Goal: Task Accomplishment & Management: Manage account settings

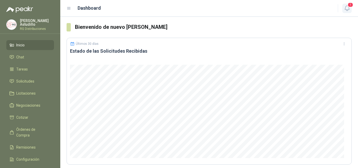
click at [345, 3] on header "Dashboard 1" at bounding box center [209, 8] width 298 height 17
click at [348, 9] on icon "button" at bounding box center [347, 8] width 7 height 7
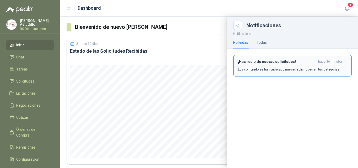
click at [265, 74] on button "¡Has recibido nuevas solicitudes! hace 36 minutos Los compradores han publicado…" at bounding box center [292, 66] width 118 height 22
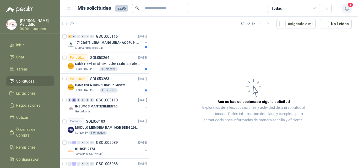
click at [351, 6] on span "1" at bounding box center [350, 4] width 6 height 5
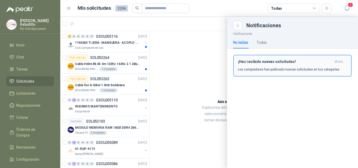
click at [261, 67] on p "Los compradores han publicado nuevas solicitudes en tus categorías." at bounding box center [289, 69] width 102 height 5
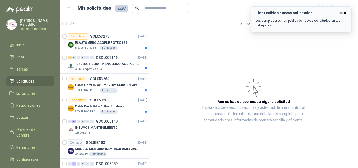
click at [344, 14] on icon "button" at bounding box center [345, 13] width 4 height 4
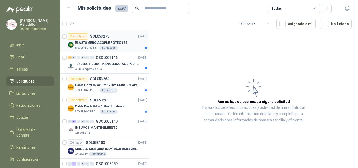
click at [127, 39] on div "Por cotizar SOL053275 [DATE]" at bounding box center [107, 36] width 79 height 6
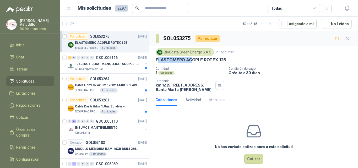
drag, startPoint x: 157, startPoint y: 60, endPoint x: 192, endPoint y: 61, distance: 34.3
click at [192, 61] on p "ELASTOMERO ACOPLE ROTEX 125" at bounding box center [191, 60] width 70 height 6
click at [203, 73] on div "1 Unidades" at bounding box center [190, 72] width 69 height 4
click at [123, 63] on p "1740265 TIJERA- MANGUERA- ACOPLE- SURTIDORES" at bounding box center [107, 64] width 65 height 5
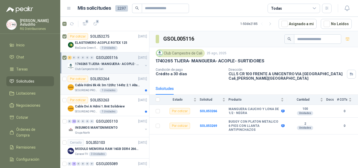
click at [110, 89] on div "1 Unidades" at bounding box center [109, 90] width 18 height 4
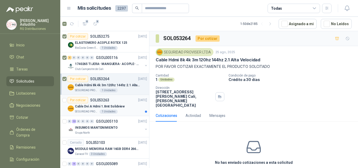
click at [112, 105] on p "Cable Dvi A Hdmi 1.8mt Solidview" at bounding box center [100, 106] width 50 height 5
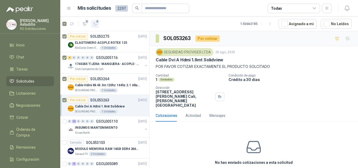
click at [97, 21] on span "5" at bounding box center [98, 21] width 4 height 4
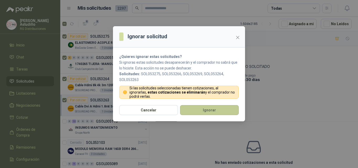
click at [192, 107] on button "Ignorar" at bounding box center [209, 110] width 59 height 10
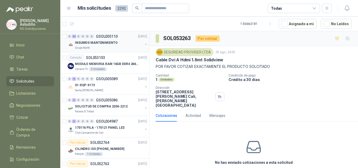
click at [112, 48] on div "Grupo North" at bounding box center [109, 48] width 68 height 4
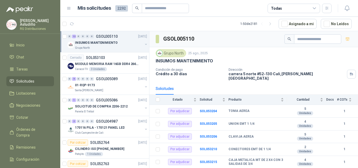
click at [144, 45] on button "button" at bounding box center [146, 44] width 4 height 4
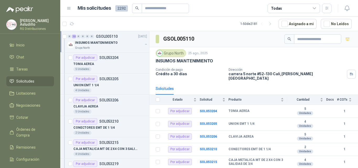
scroll to position [2, 0]
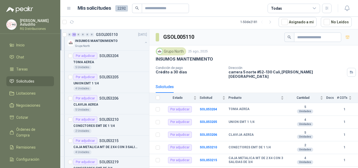
click at [144, 45] on div at bounding box center [146, 42] width 4 height 5
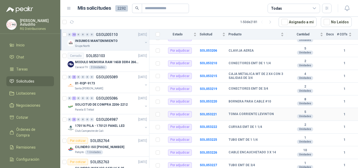
scroll to position [0, 0]
